Goal: Information Seeking & Learning: Learn about a topic

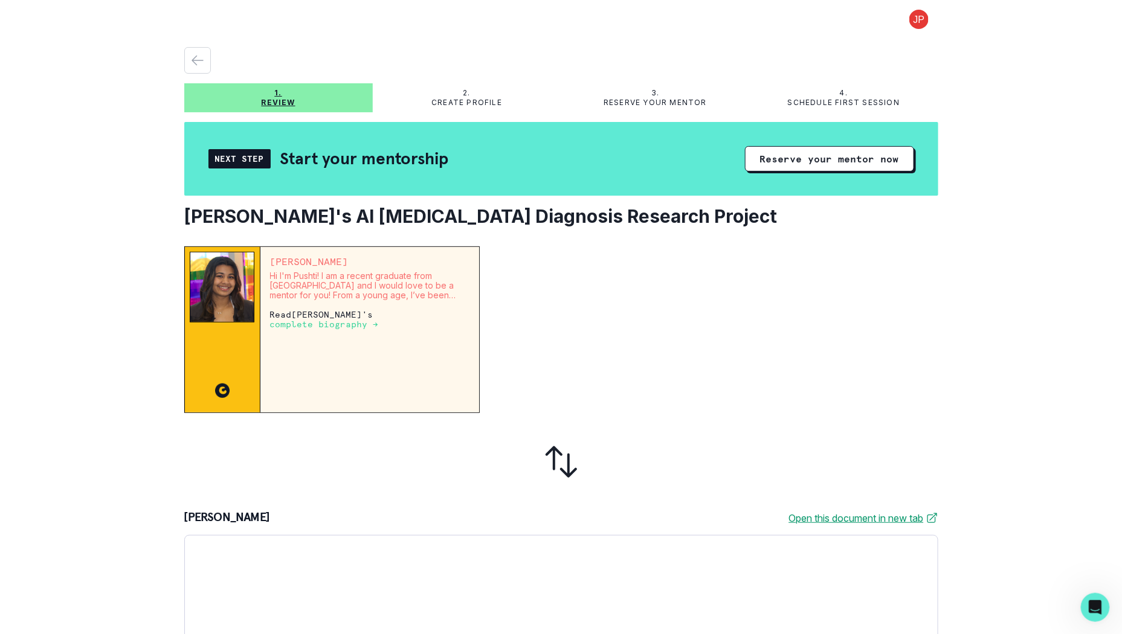
click at [368, 320] on p "complete biography →" at bounding box center [324, 325] width 109 height 10
click at [327, 320] on p "complete biography →" at bounding box center [324, 325] width 109 height 10
click at [312, 320] on p "complete biography →" at bounding box center [324, 325] width 109 height 10
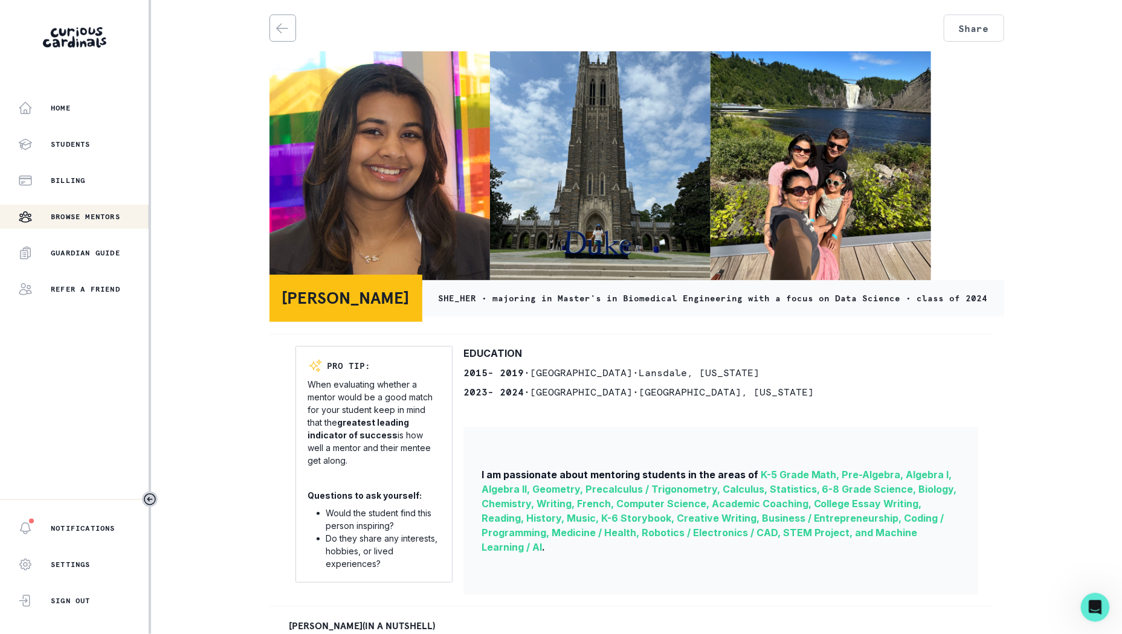
click at [935, 441] on div "I am passionate about mentoring students in the areas of K-5 Grade Math, Pre-Al…" at bounding box center [720, 511] width 515 height 168
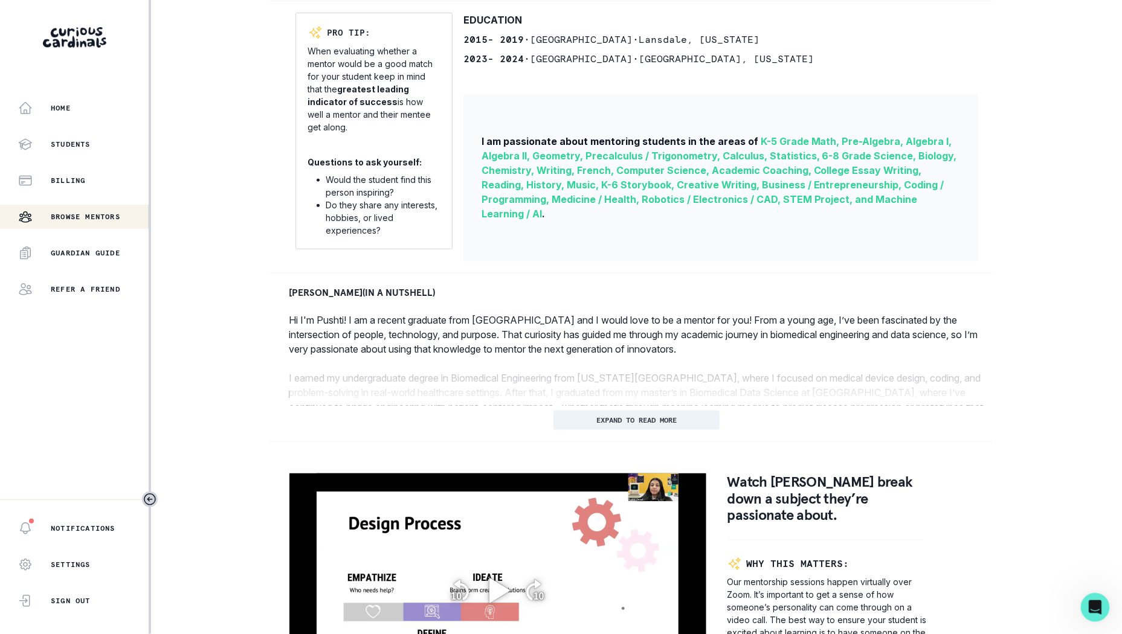
scroll to position [335, 0]
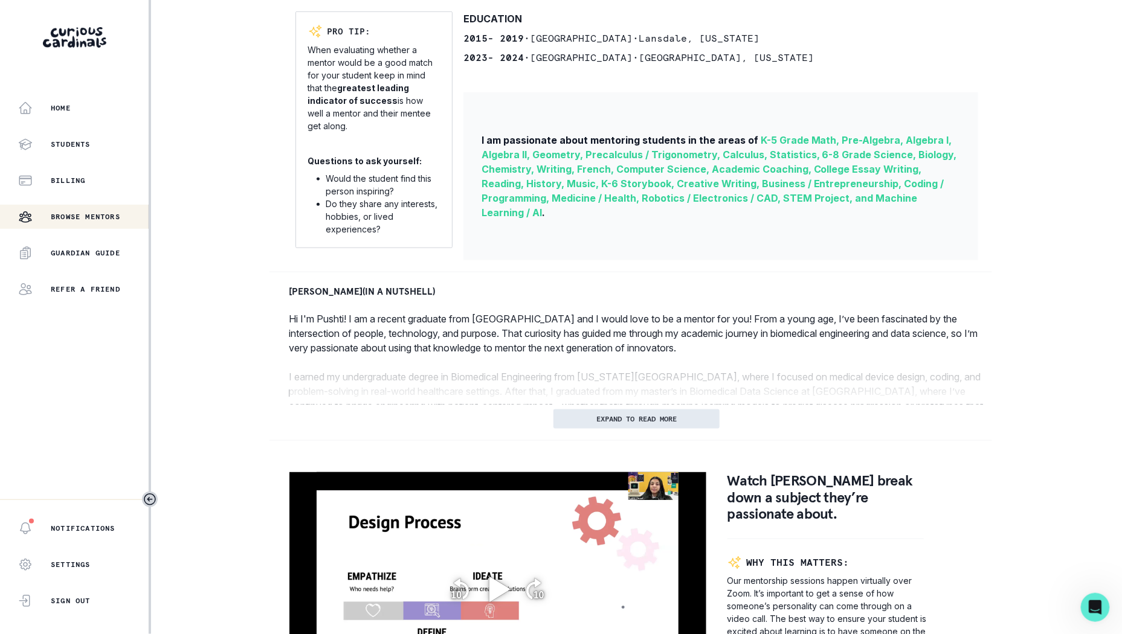
click at [700, 420] on button "EXPAND TO READ MORE" at bounding box center [637, 419] width 166 height 19
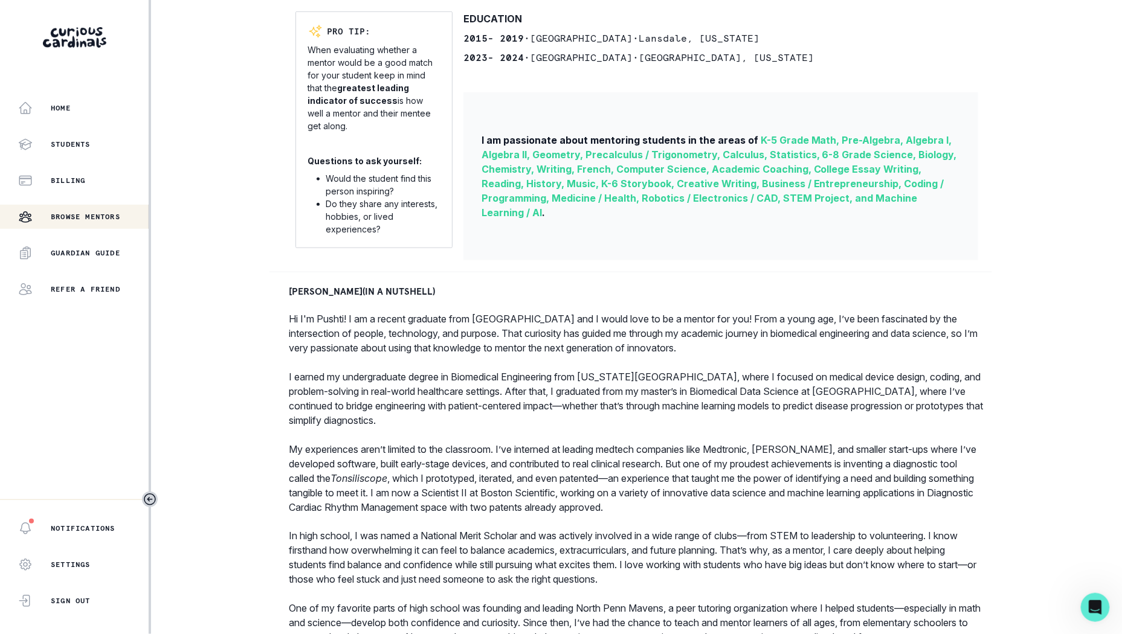
click at [720, 492] on p "My experiences aren’t limited to the classroom. I’ve interned at leading medtec…" at bounding box center [636, 478] width 695 height 73
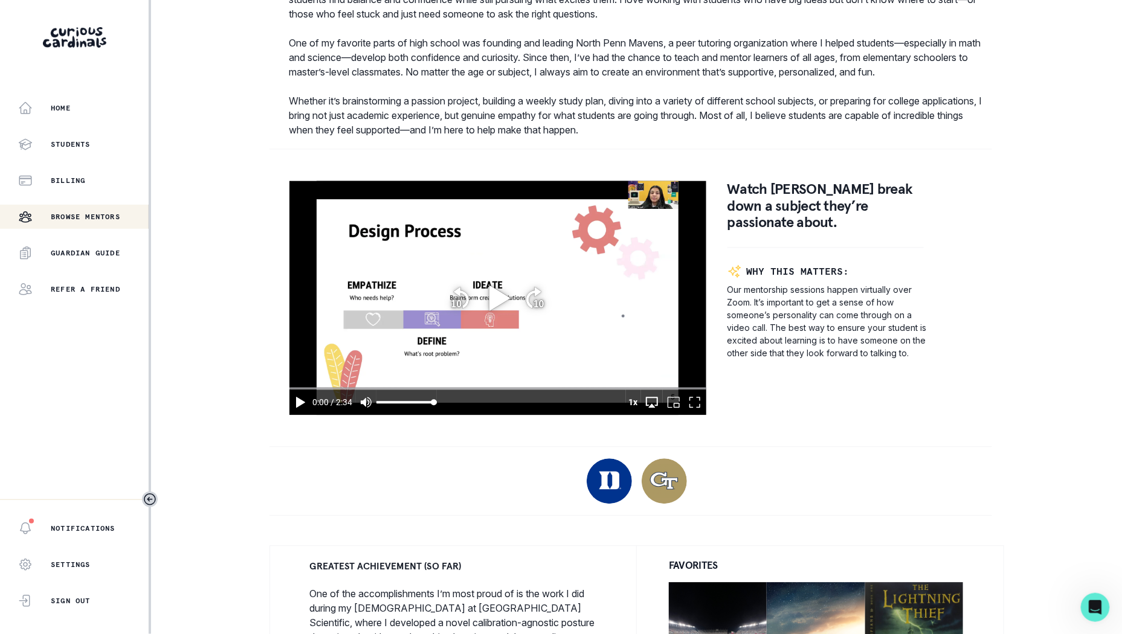
scroll to position [907, 0]
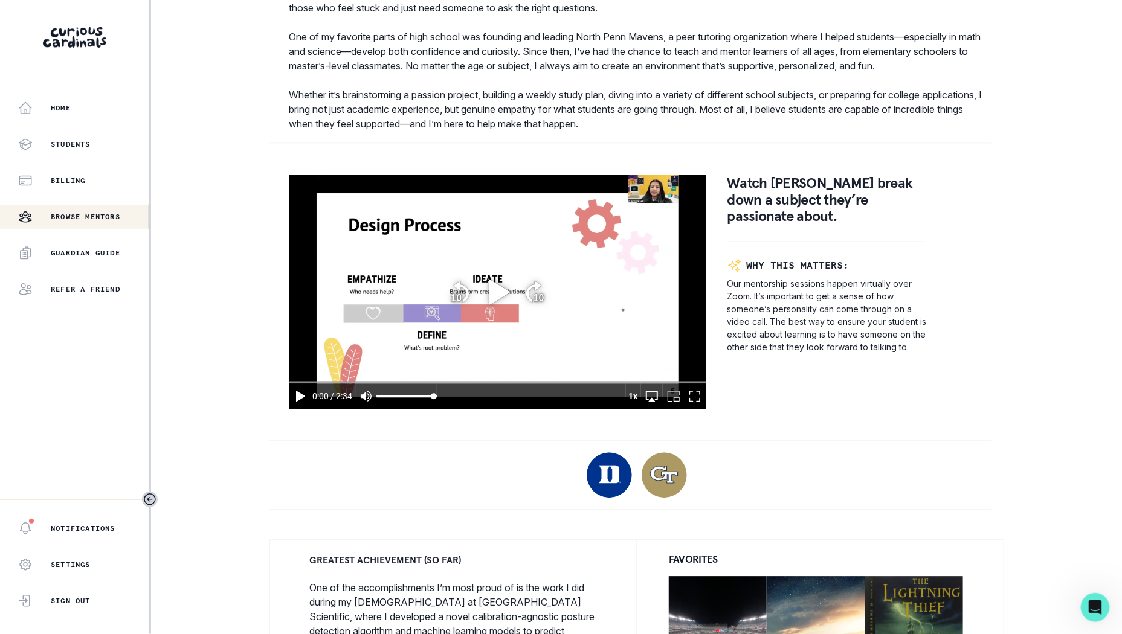
click at [489, 304] on icon "play" at bounding box center [499, 291] width 21 height 25
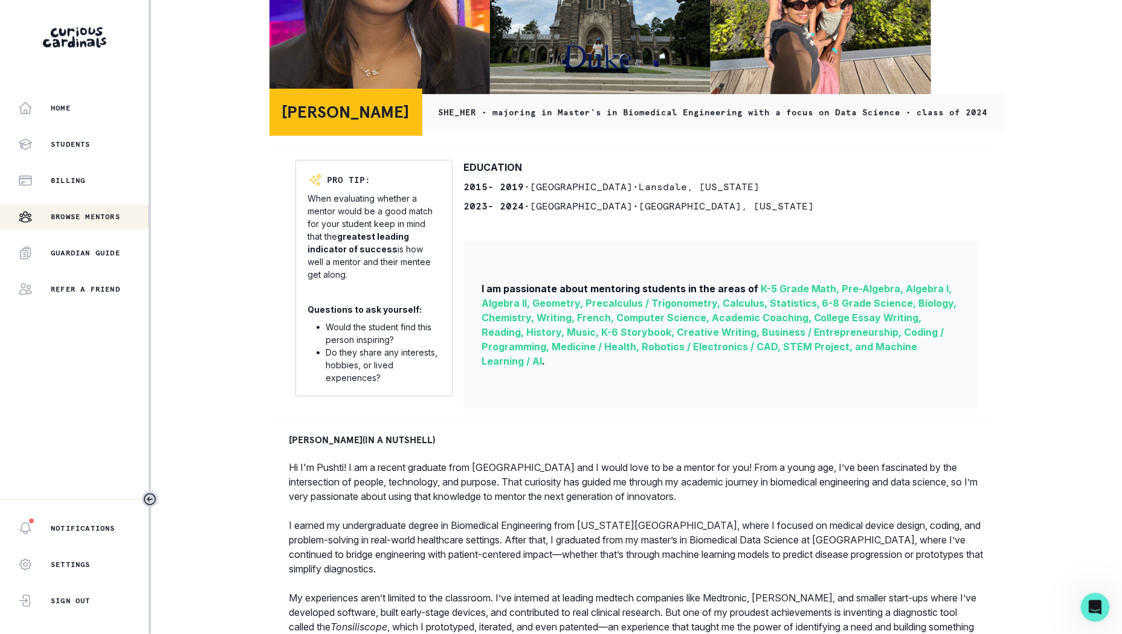
scroll to position [0, 0]
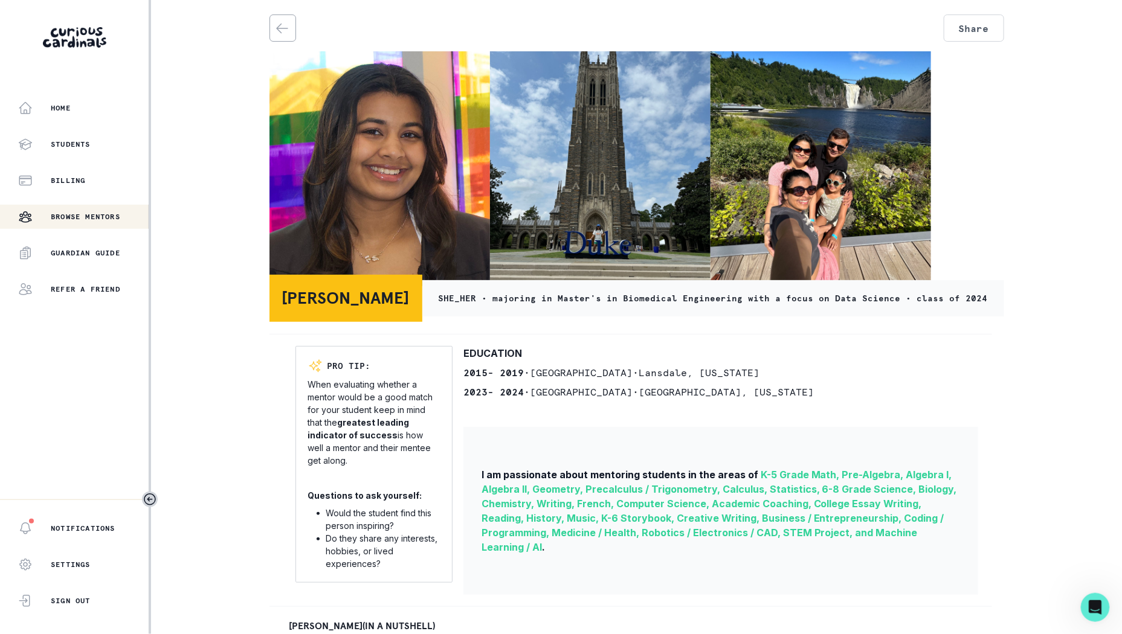
click at [288, 26] on icon "back" at bounding box center [282, 28] width 15 height 15
type input "29.7592438001419"
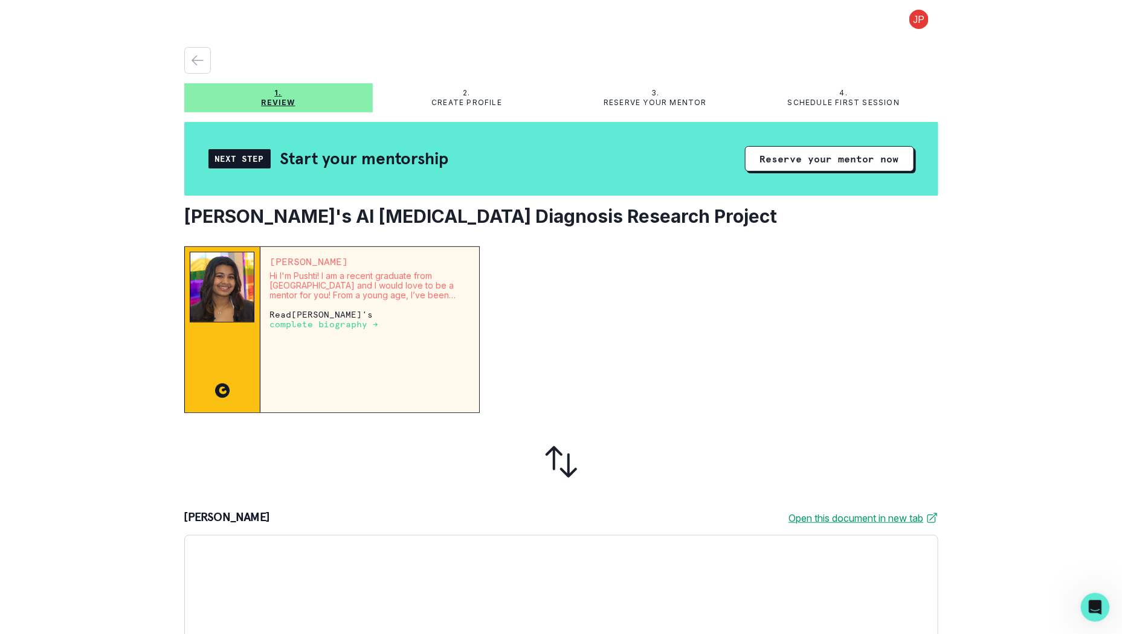
click at [195, 56] on icon "button" at bounding box center [197, 60] width 15 height 15
